Goal: Complete application form

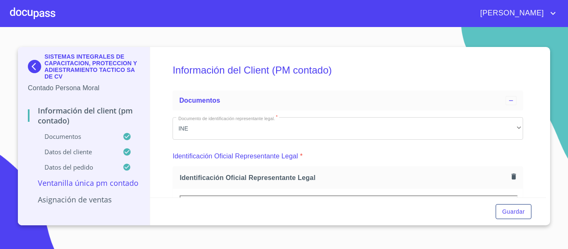
scroll to position [233, 0]
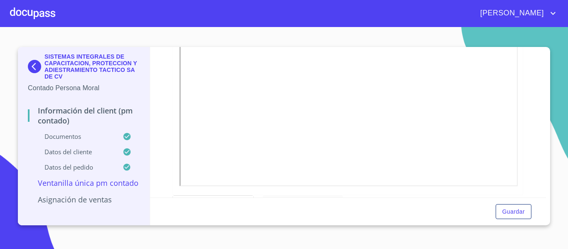
click at [51, 16] on div at bounding box center [32, 13] width 45 height 27
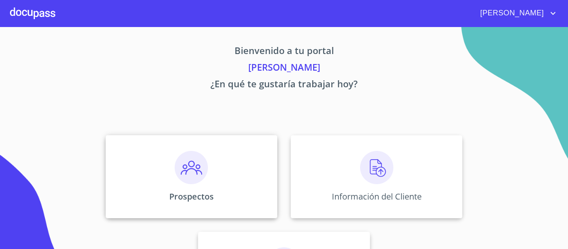
click at [191, 155] on img at bounding box center [191, 167] width 33 height 33
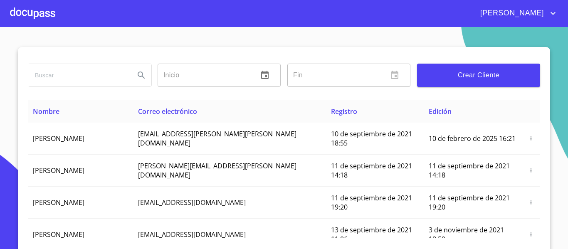
click at [449, 82] on button "Crear Cliente" at bounding box center [478, 75] width 123 height 23
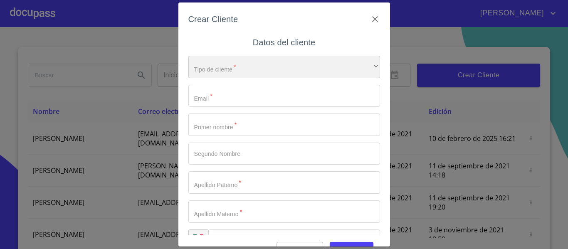
click at [256, 67] on div "​" at bounding box center [284, 67] width 192 height 22
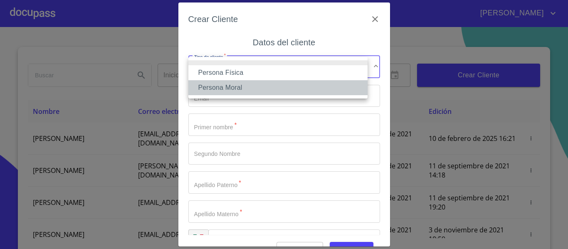
click at [226, 84] on li "Persona Moral" at bounding box center [277, 87] width 179 height 15
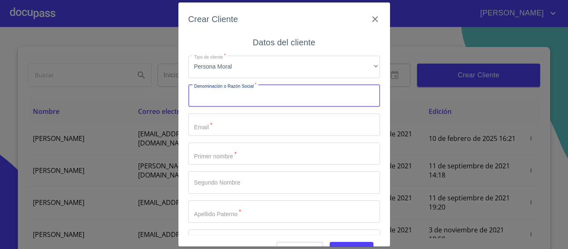
click at [214, 94] on input "Tipo de cliente   *" at bounding box center [284, 96] width 192 height 22
type input "g"
type input "GEORADAR Y POLIMEROS SA DE CV"
click at [221, 123] on input "Tipo de cliente   *" at bounding box center [284, 125] width 192 height 22
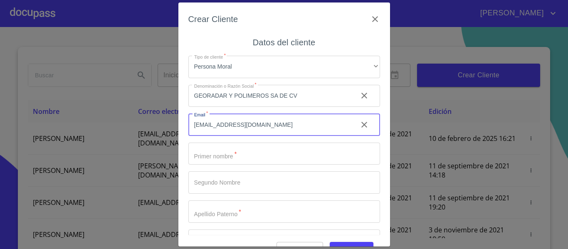
type input "[EMAIL_ADDRESS][DOMAIN_NAME]"
click at [244, 165] on input "Tipo de cliente   *" at bounding box center [284, 154] width 192 height 22
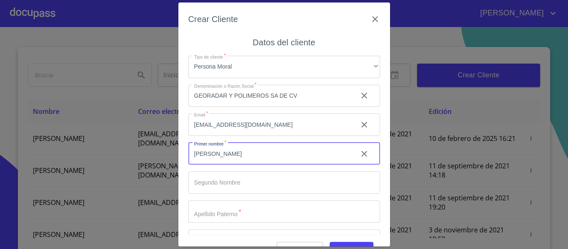
type input "[PERSON_NAME]"
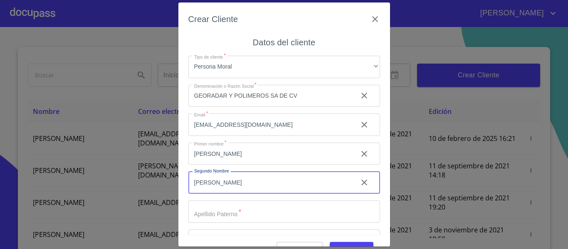
type input "[PERSON_NAME]"
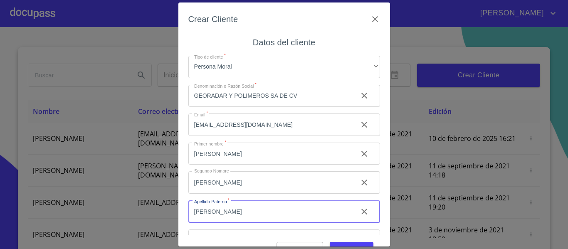
type input "[PERSON_NAME]"
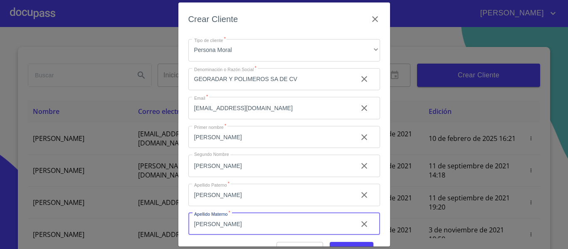
scroll to position [52, 0]
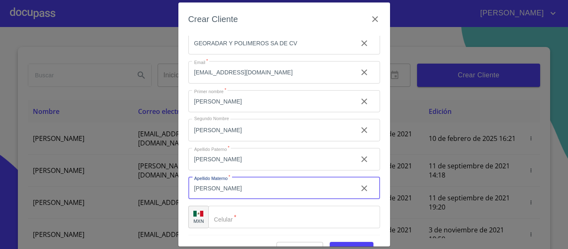
type input "[PERSON_NAME]"
click at [236, 216] on input "Tipo de cliente   *" at bounding box center [294, 217] width 172 height 22
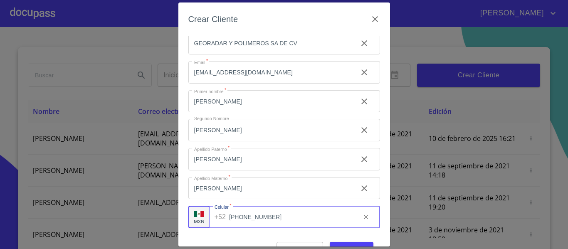
scroll to position [21, 0]
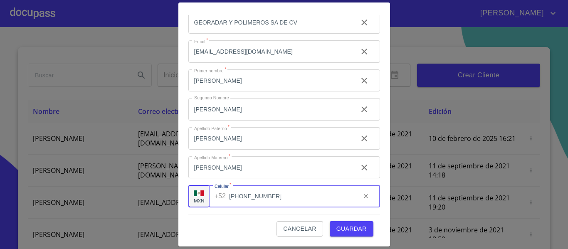
type input "[PHONE_NUMBER]"
click at [347, 226] on span "Guardar" at bounding box center [352, 229] width 30 height 10
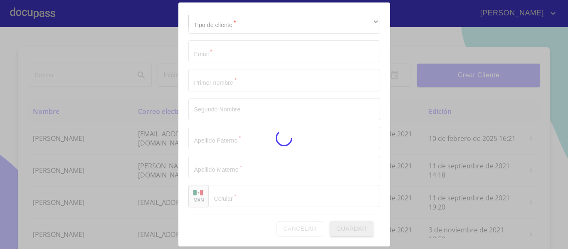
scroll to position [24, 0]
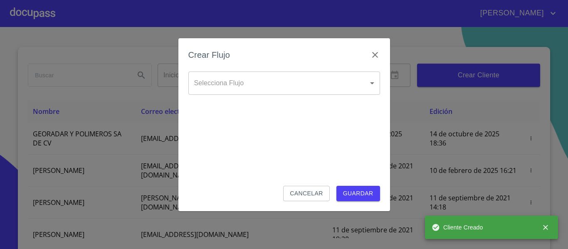
click at [232, 88] on body "[PERSON_NAME] ​ Fin ​ Crear Cliente Nombre Correo electrónico Registro Edición …" at bounding box center [284, 124] width 568 height 249
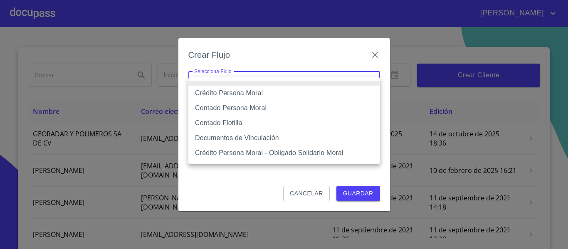
click at [234, 91] on li "Crédito Persona Moral" at bounding box center [284, 93] width 192 height 15
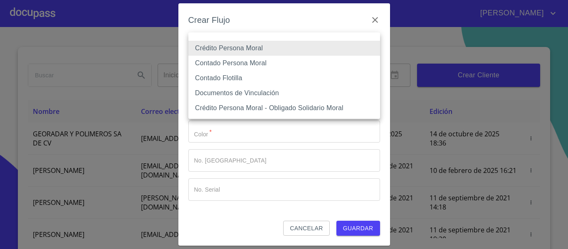
click at [243, 56] on body "[PERSON_NAME] ​ Fin ​ Crear Cliente Nombre Correo electrónico Registro Edición …" at bounding box center [284, 124] width 568 height 249
click at [230, 67] on li "Contado Persona Moral" at bounding box center [284, 63] width 192 height 15
type input "6112cf9d60c1d0a048e62677"
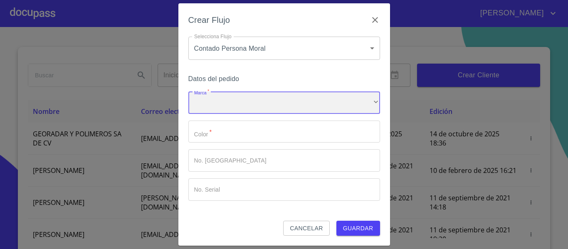
click at [226, 99] on div "​" at bounding box center [284, 103] width 192 height 22
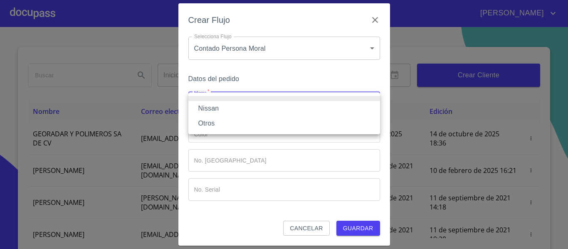
drag, startPoint x: 210, startPoint y: 110, endPoint x: 203, endPoint y: 124, distance: 16.0
click at [209, 111] on li "Nissan" at bounding box center [284, 108] width 192 height 15
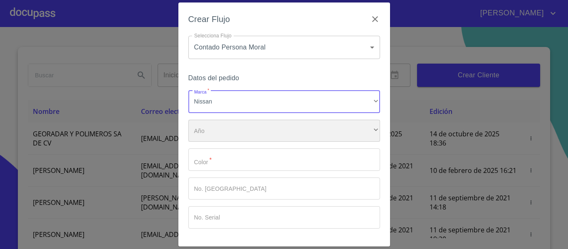
click at [211, 133] on div "​" at bounding box center [284, 131] width 192 height 22
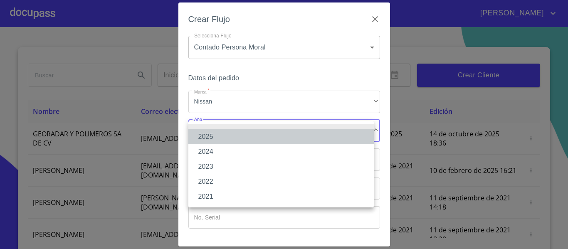
click at [205, 137] on li "2025" at bounding box center [281, 136] width 186 height 15
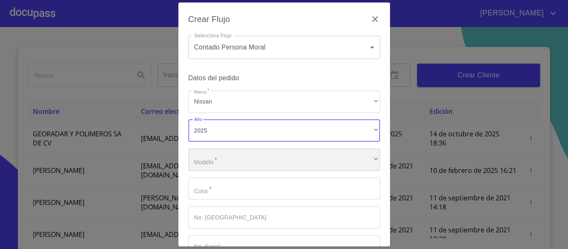
click at [209, 158] on div "​" at bounding box center [284, 160] width 192 height 22
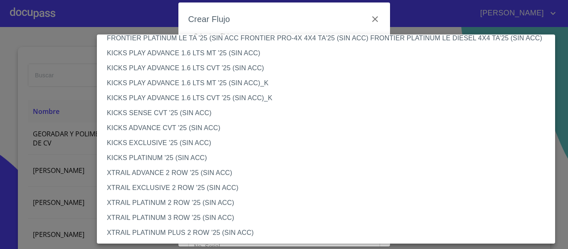
scroll to position [618, 0]
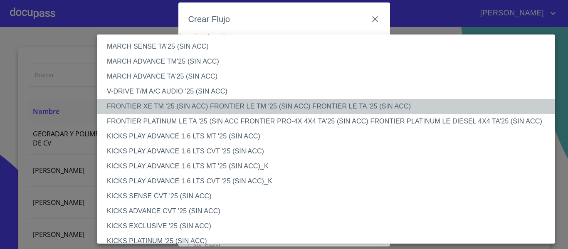
click at [161, 109] on li "FRONTIER XE TM '25 (SIN ACC) FRONTIER LE TM '25 (SIN ACC) FRONTIER LE TA '25 (S…" at bounding box center [329, 106] width 465 height 15
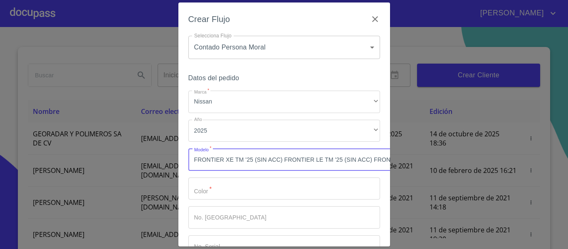
click at [227, 194] on input "Marca   *" at bounding box center [284, 189] width 192 height 22
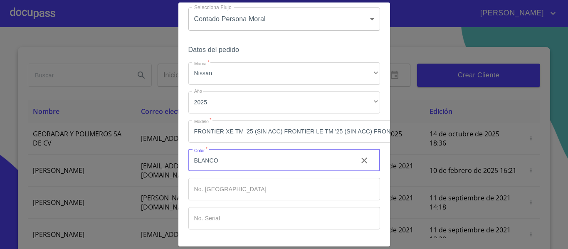
scroll to position [62, 0]
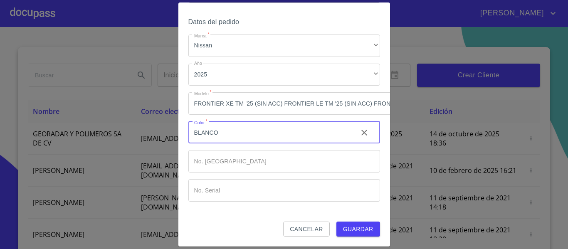
type input "BLANCO"
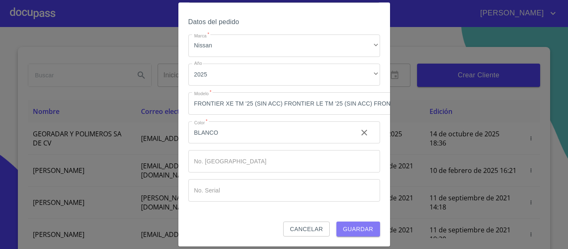
click at [357, 225] on span "Guardar" at bounding box center [358, 229] width 30 height 10
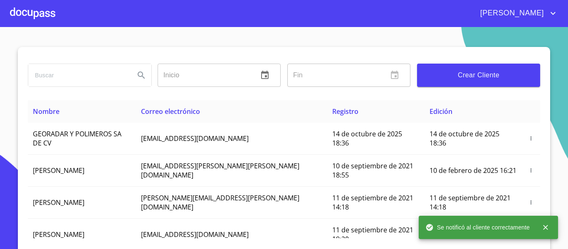
click at [34, 12] on div at bounding box center [32, 13] width 45 height 27
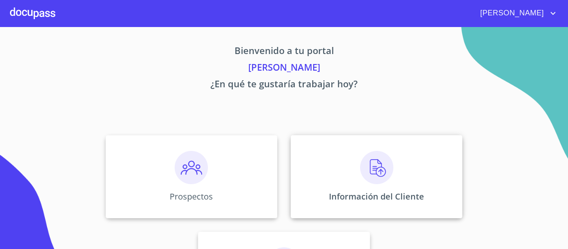
click at [313, 201] on div "Información del Cliente" at bounding box center [377, 176] width 172 height 83
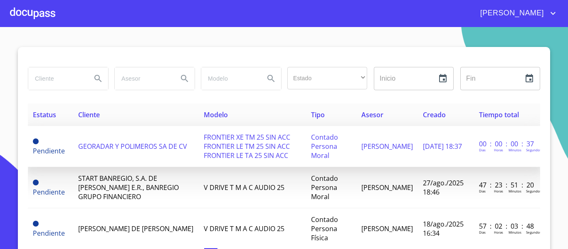
click at [123, 144] on span "GEORADAR Y POLIMEROS SA DE CV" at bounding box center [132, 146] width 109 height 9
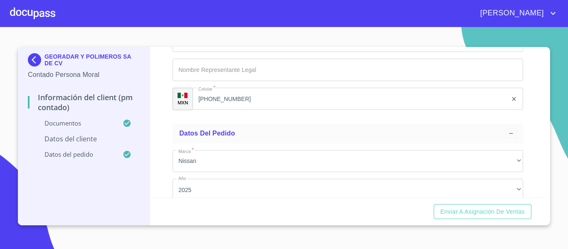
scroll to position [2965, 0]
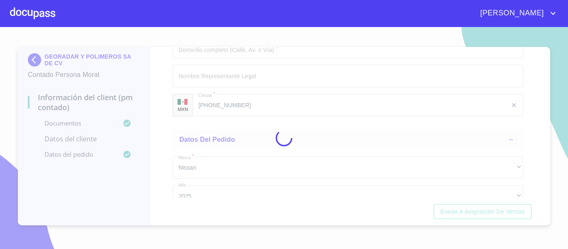
click at [282, 112] on div at bounding box center [284, 138] width 568 height 222
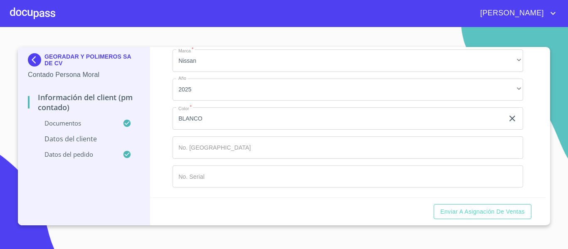
scroll to position [3340, 0]
type input "GEORADAR Y POLIMEROS SA DE CV"
type input "[STREET_ADDRESS]"
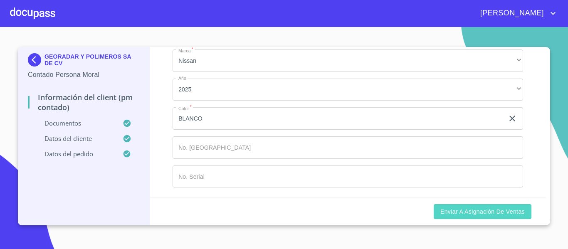
type input "[PERSON_NAME] [PERSON_NAME] [PERSON_NAME]"
click at [464, 212] on span "Enviar a Asignación de Ventas" at bounding box center [483, 212] width 84 height 10
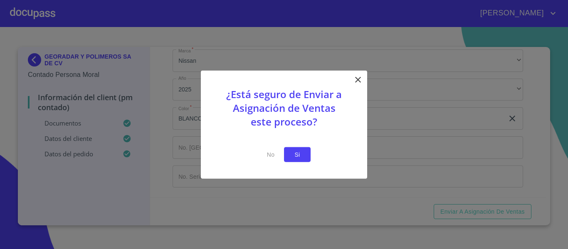
click at [295, 155] on span "Si" at bounding box center [297, 154] width 13 height 10
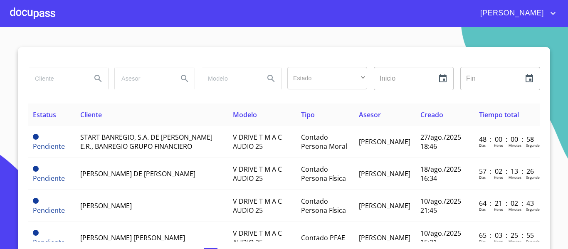
click at [37, 7] on div at bounding box center [32, 13] width 45 height 27
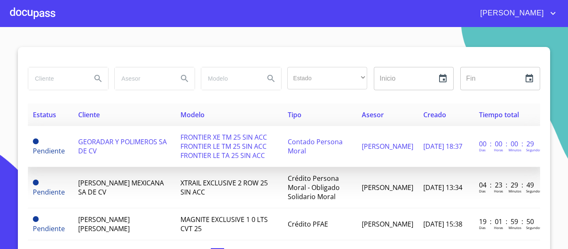
click at [112, 149] on td "GEORADAR Y POLIMEROS SA DE CV" at bounding box center [124, 146] width 102 height 41
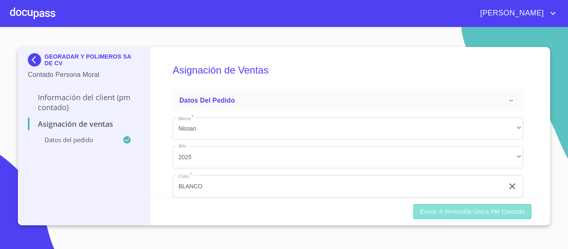
click at [460, 214] on span "Enviar a Ventanilla única PM contado" at bounding box center [472, 212] width 105 height 10
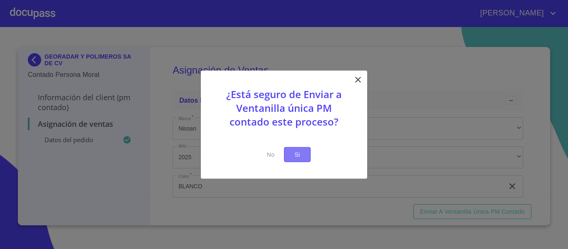
click at [299, 156] on span "Si" at bounding box center [297, 154] width 13 height 10
